Goal: Task Accomplishment & Management: Use online tool/utility

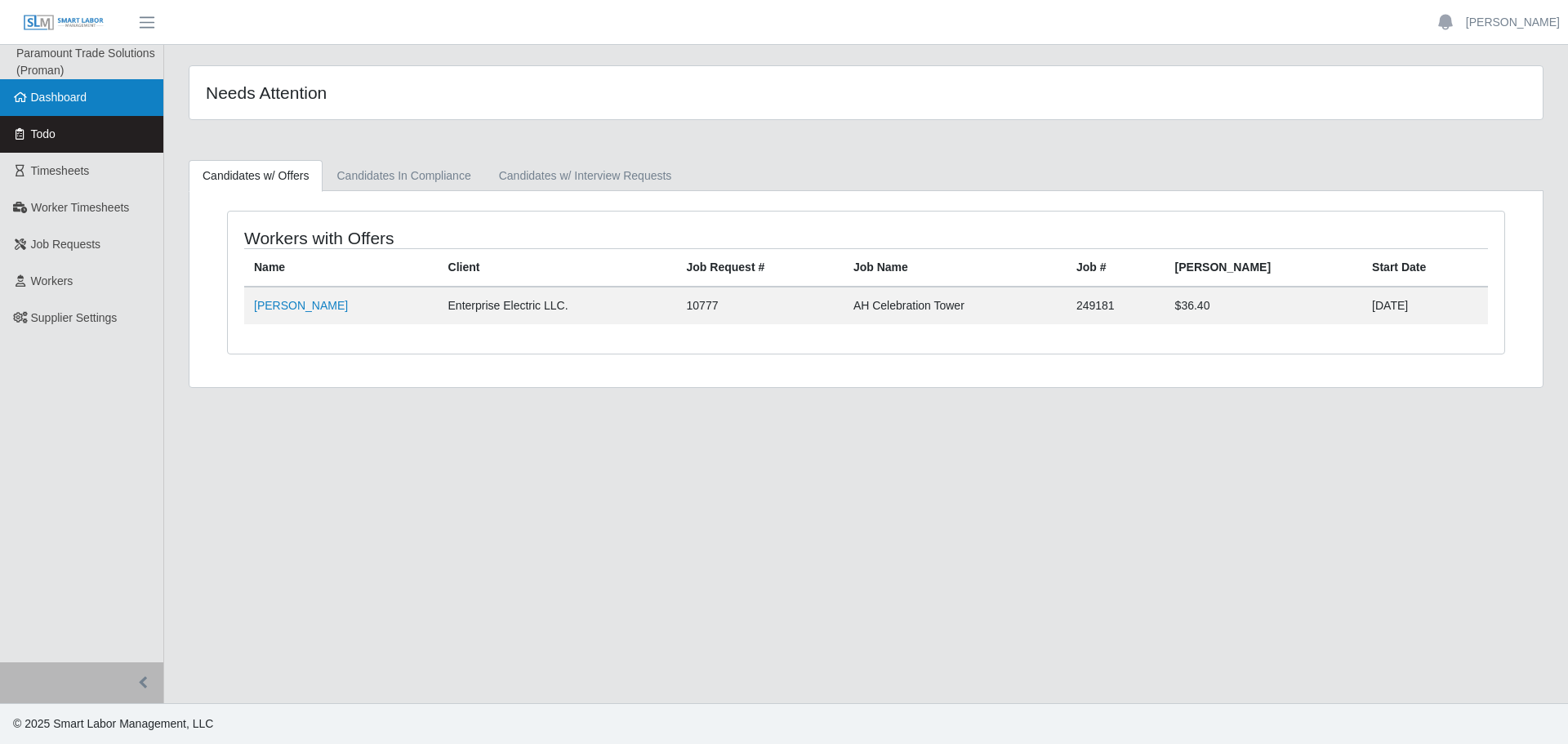
click at [12, 94] on link "Dashboard" at bounding box center [81, 97] width 163 height 37
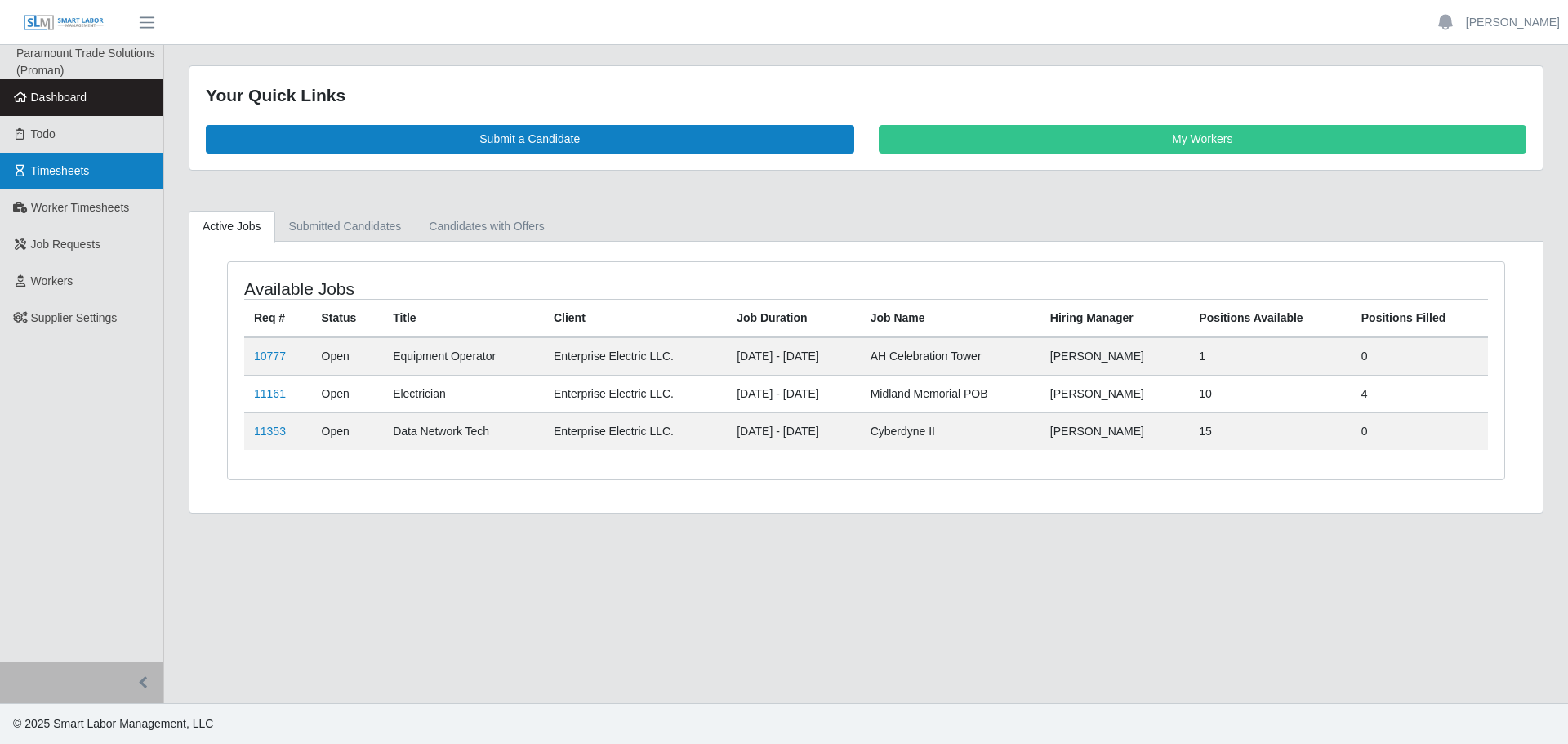
click at [138, 170] on link "Timesheets" at bounding box center [81, 171] width 163 height 37
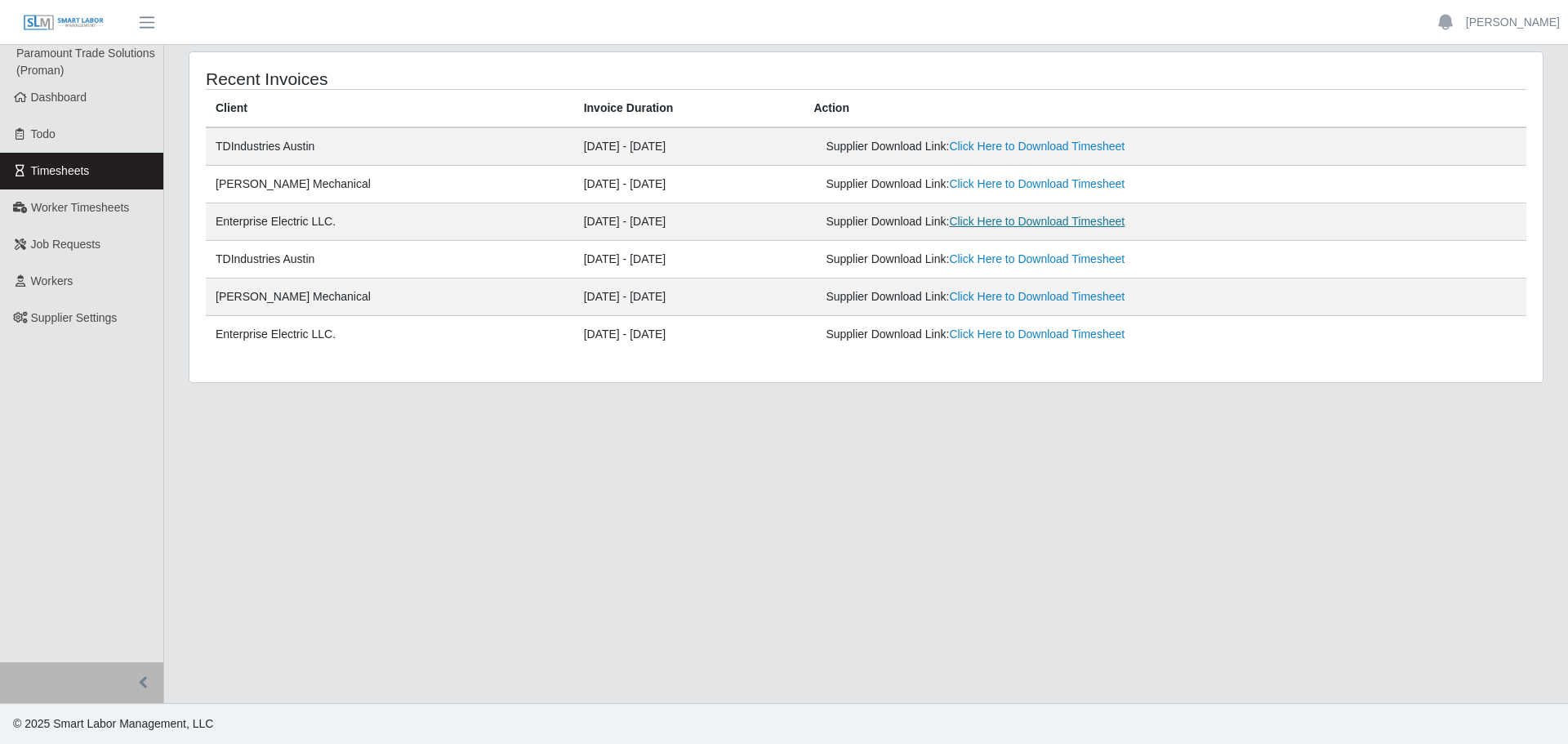
click at [1015, 227] on link "Click Here to Download Timesheet" at bounding box center [1037, 221] width 175 height 13
